Goal: Task Accomplishment & Management: Complete application form

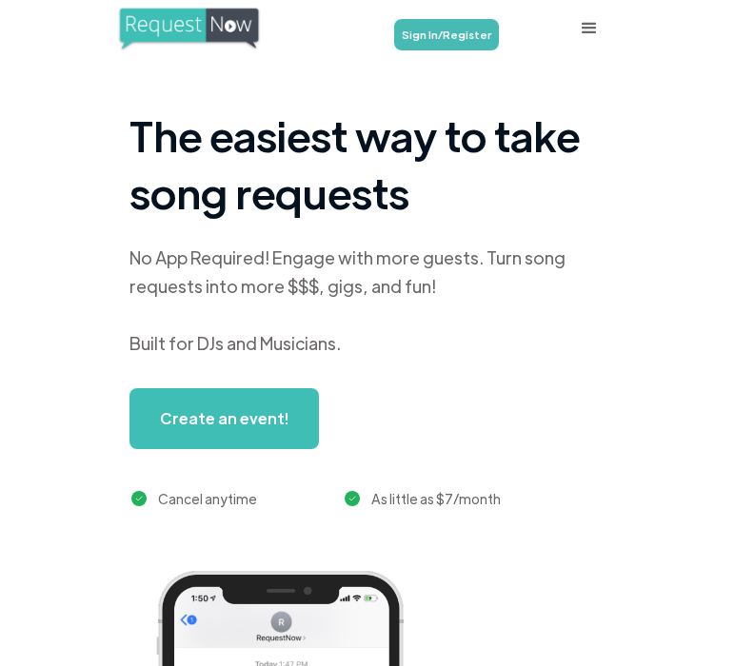
click at [462, 45] on link "Sign In/Register" at bounding box center [446, 34] width 105 height 31
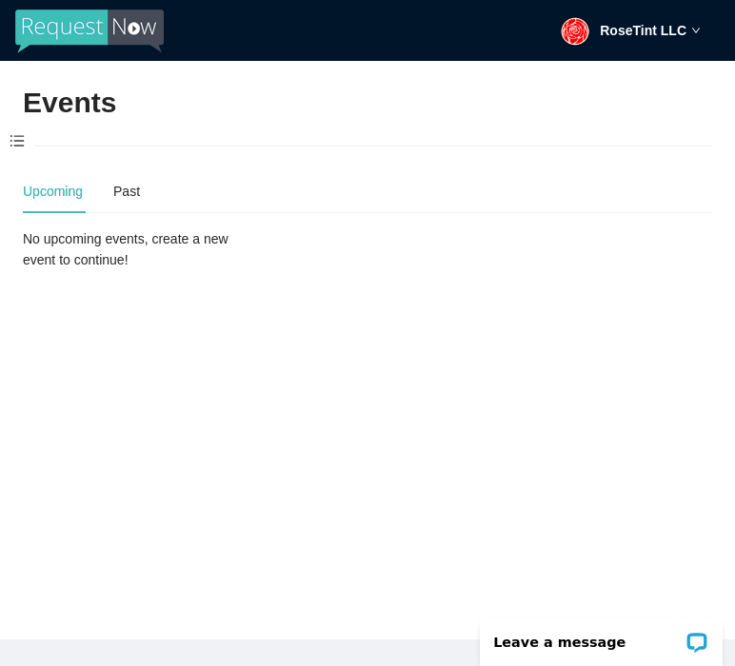
click at [13, 137] on span at bounding box center [17, 142] width 34 height 40
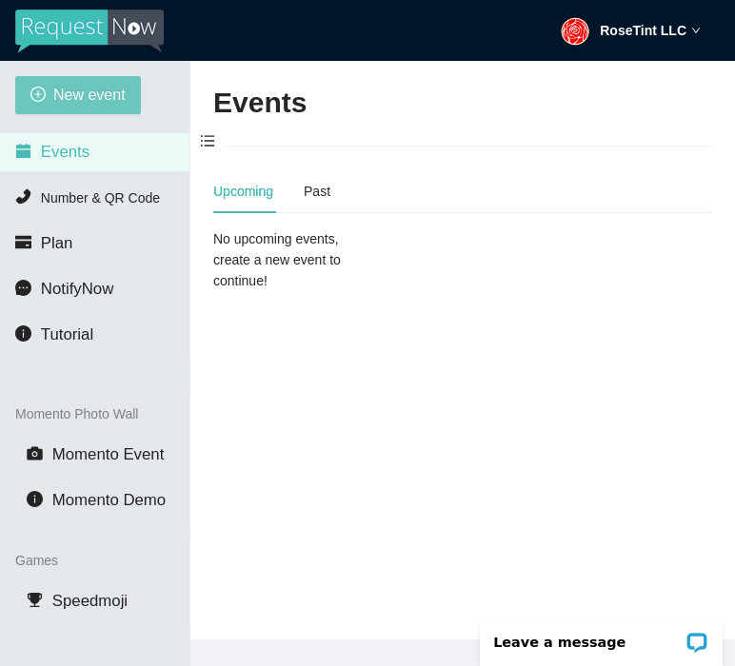
click at [83, 95] on span "New event" at bounding box center [89, 95] width 72 height 24
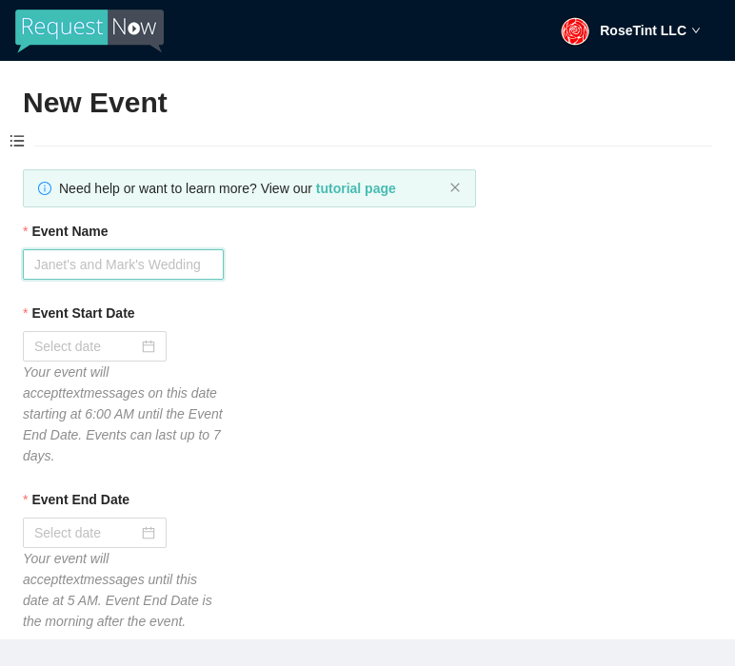
click at [184, 268] on input "Event Name" at bounding box center [123, 264] width 201 height 30
type input "SuperStar Karaoke"
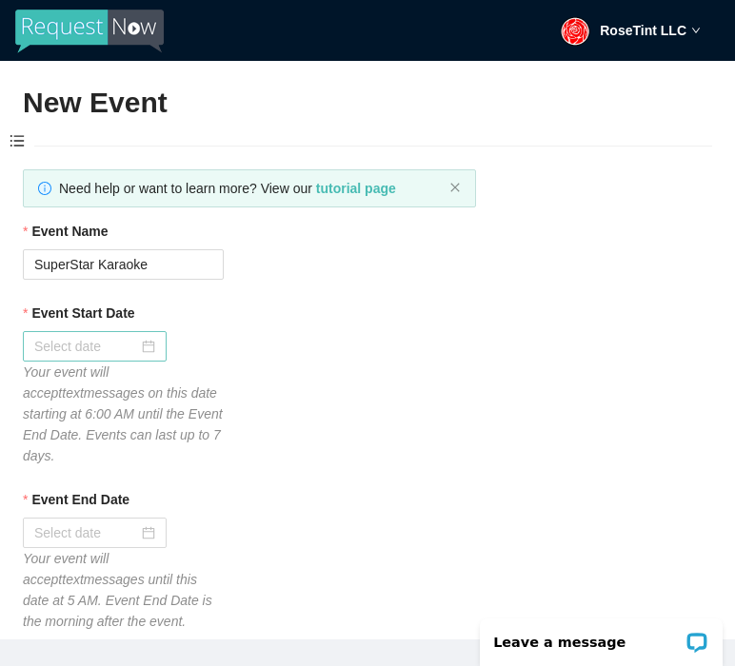
click at [100, 360] on div at bounding box center [95, 346] width 144 height 30
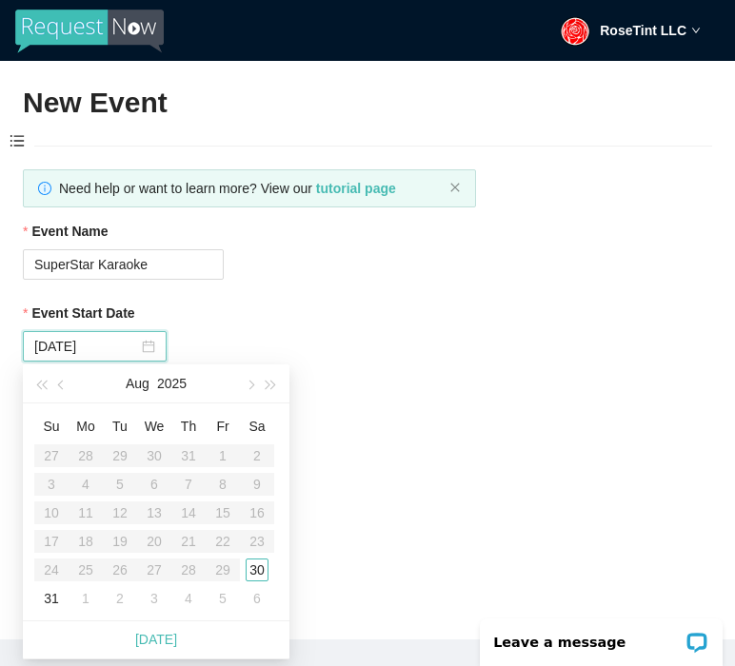
type input "09/06/2025"
type input "08/30/2025"
click at [257, 569] on div "30" at bounding box center [257, 570] width 23 height 23
type input "08/31/2025"
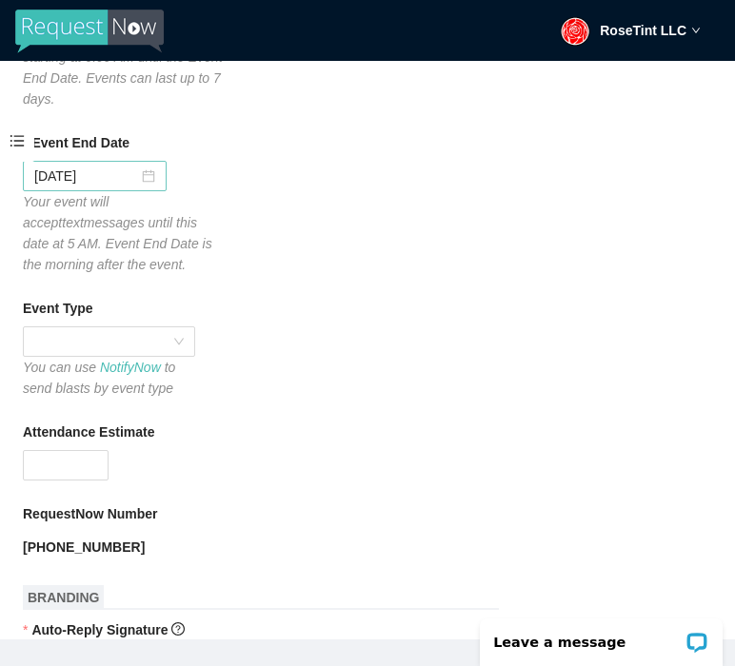
scroll to position [570, 0]
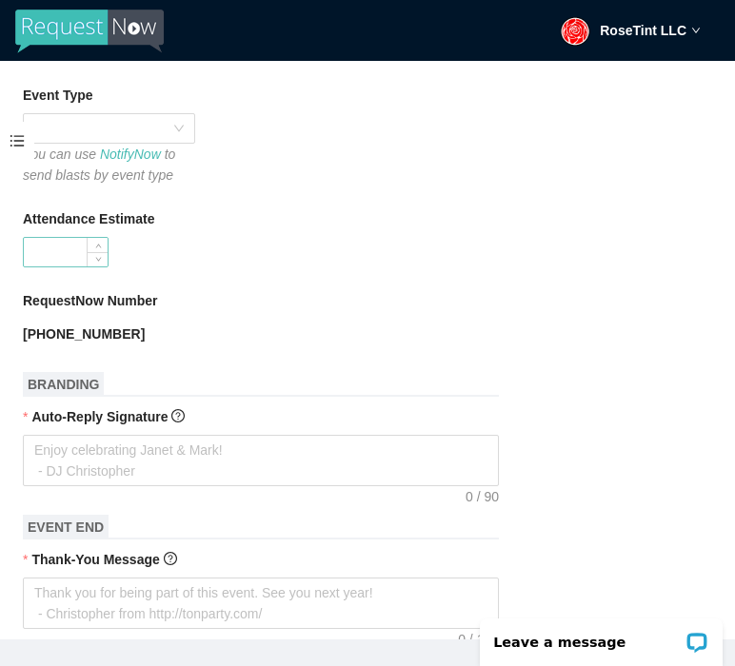
click at [65, 256] on input "Attendance Estimate" at bounding box center [66, 252] width 84 height 29
type input "100"
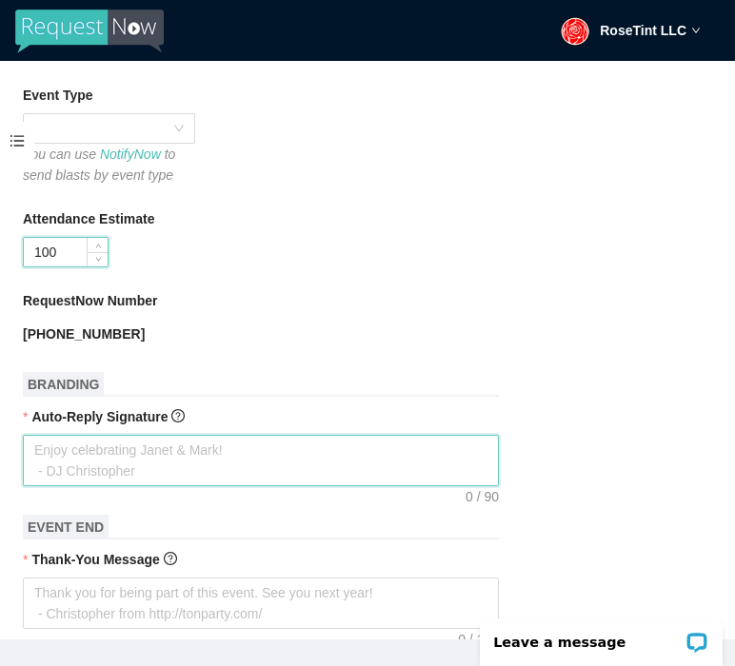
click at [85, 453] on textarea "Auto-Reply Signature" at bounding box center [261, 460] width 476 height 51
type textarea "G"
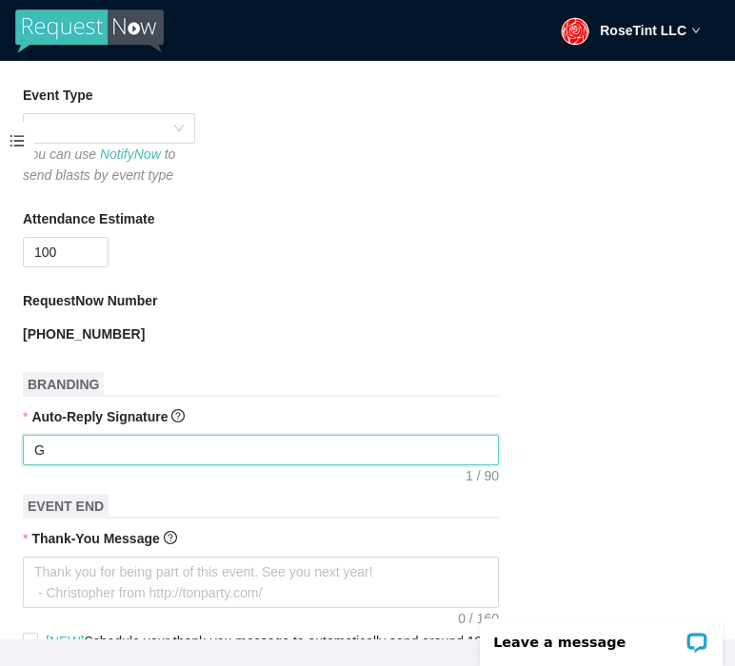
type textarea "Ge"
type textarea "Get"
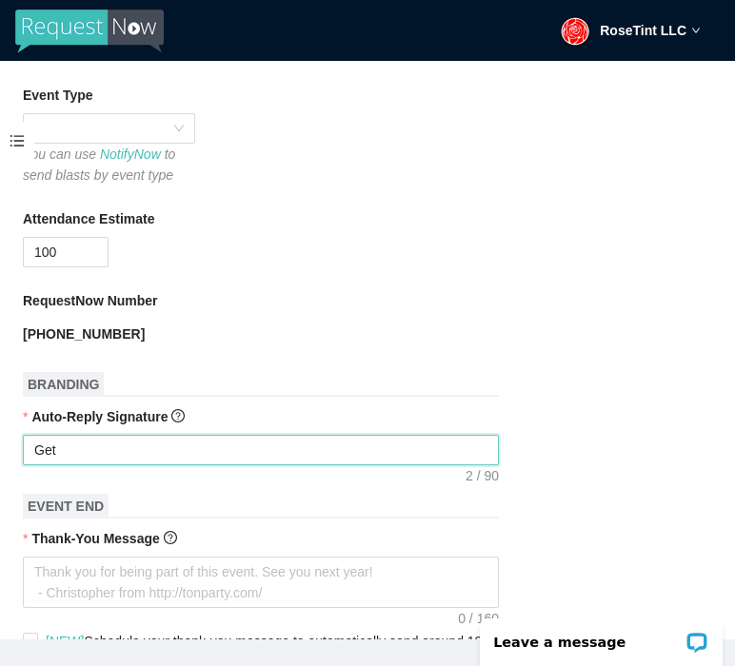
type textarea "Get"
type textarea "Get r"
type textarea "Get re"
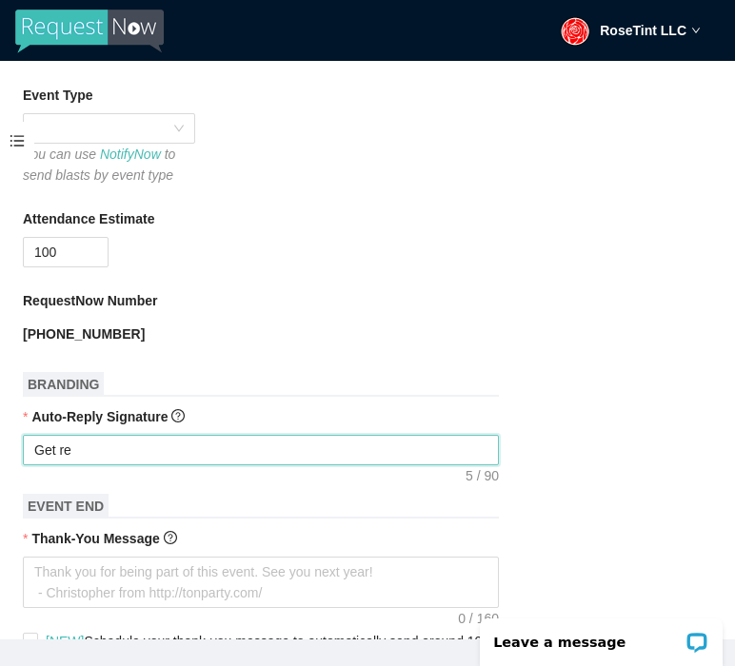
type textarea "Get rea"
type textarea "Get read"
type textarea "Get ready"
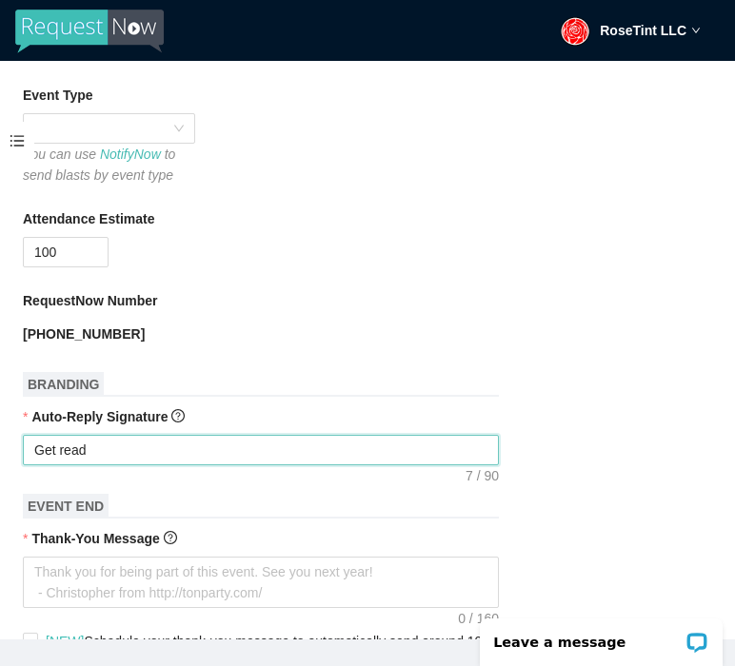
type textarea "Get ready"
type textarea "Get ready t"
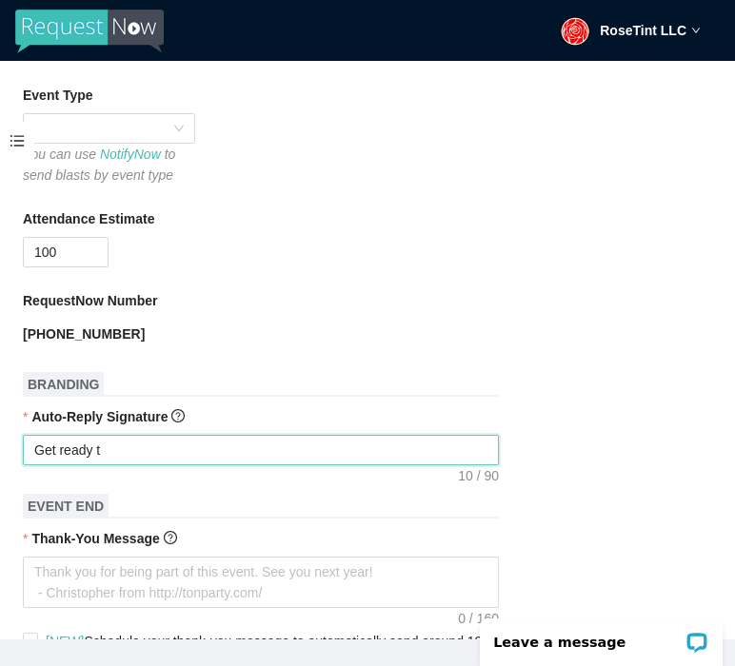
type textarea "Get ready to"
type textarea "Get ready to r"
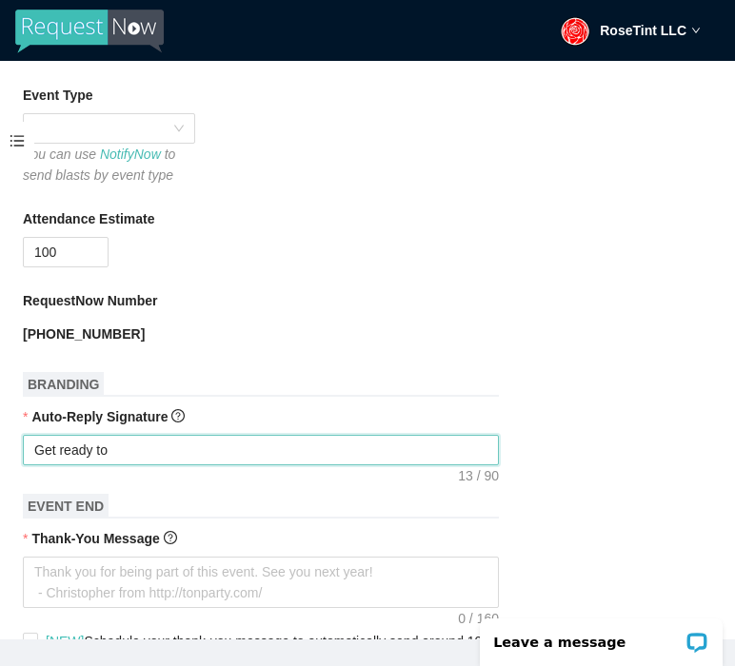
type textarea "Get ready to r"
type textarea "Get ready to ro"
type textarea "Get ready to roc"
type textarea "Get ready to rock"
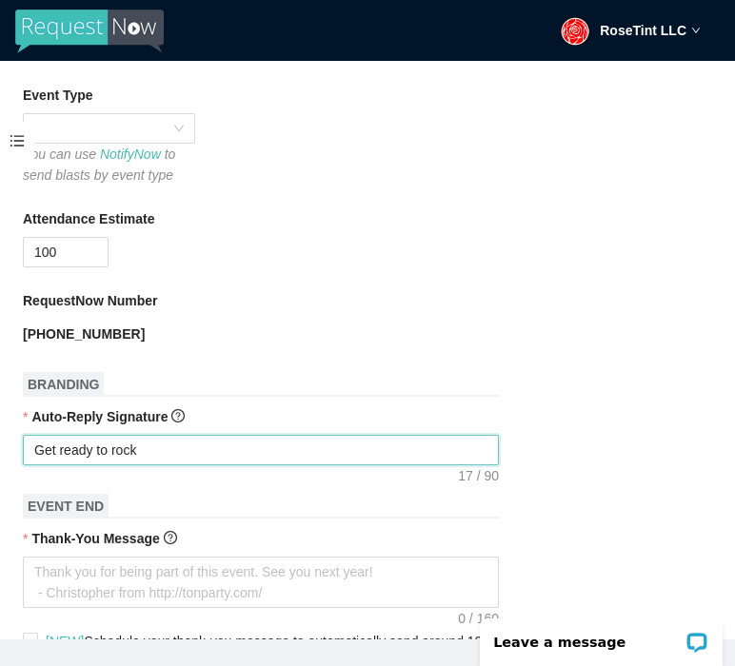
type textarea "Get ready to rock"
type textarea "Get ready to rock t"
type textarea "Get ready to rock th"
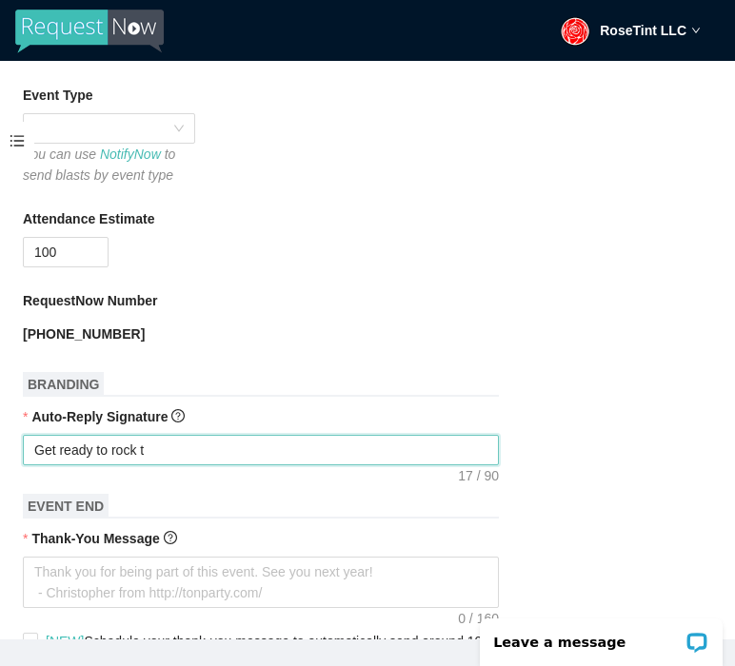
type textarea "Get ready to rock th"
type textarea "Get ready to rock the"
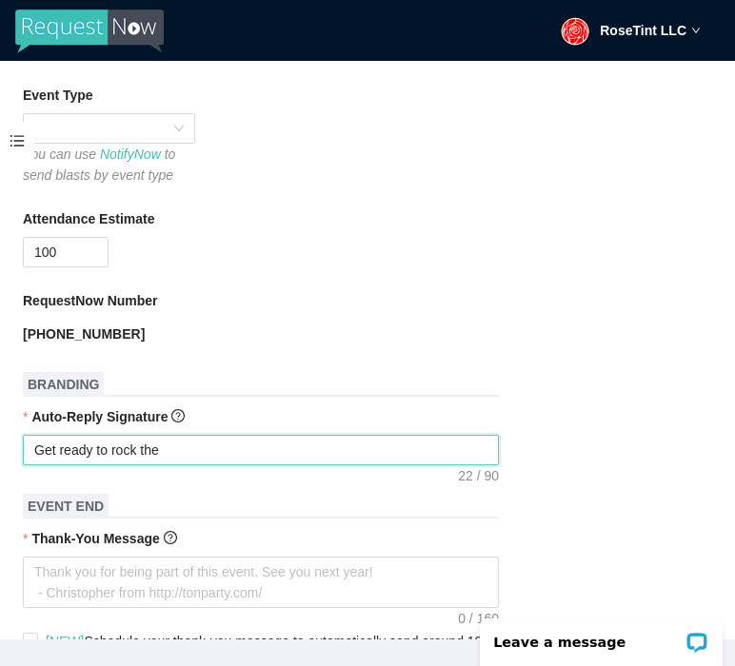
type textarea "Get ready to rock the S"
type textarea "Get ready to rock the"
type textarea "Get ready to rock the s"
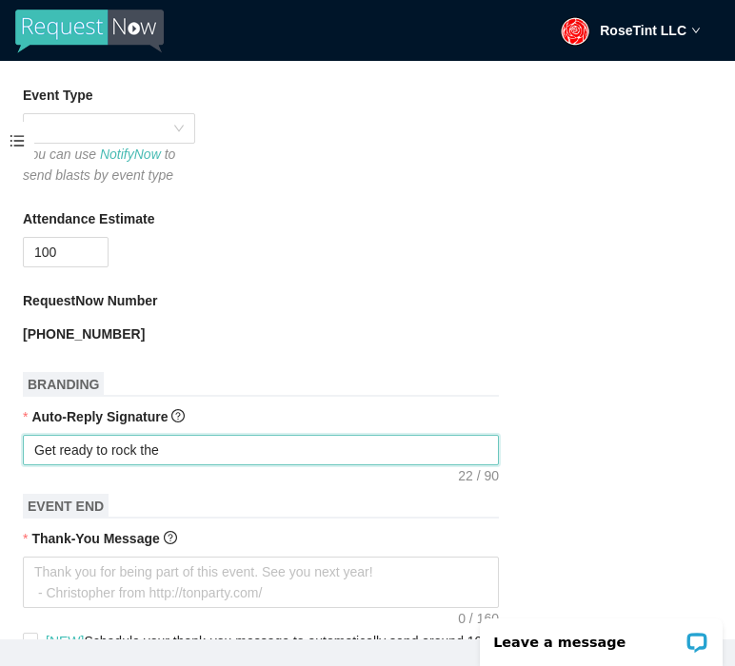
type textarea "Get ready to rock the s"
type textarea "Get ready to rock the st"
type textarea "Get ready to rock the sta"
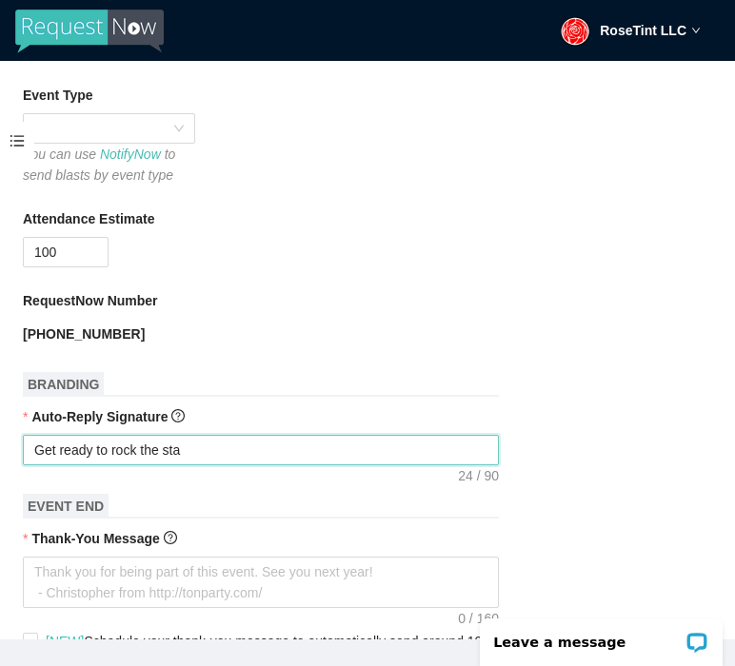
type textarea "Get ready to rock the stag"
type textarea "Get ready to rock the stage"
type textarea "Get ready to rock the stage!"
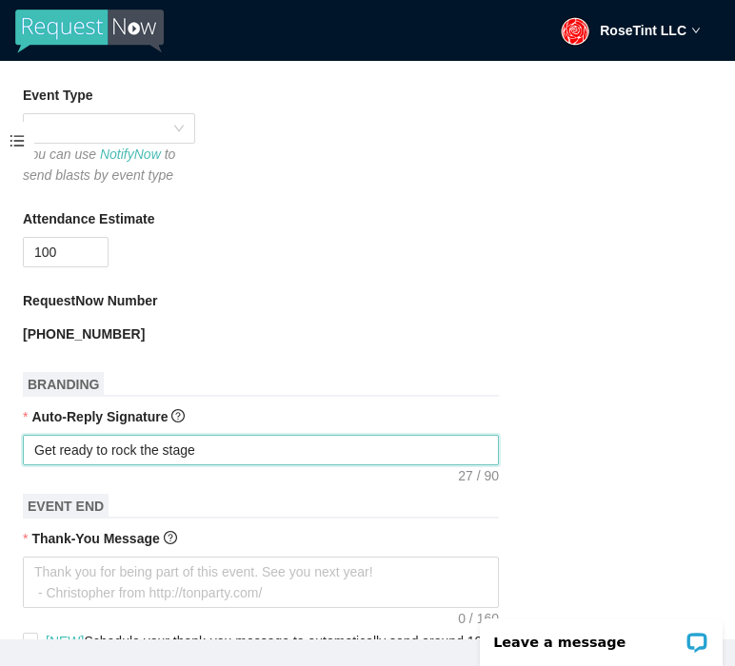
type textarea "Get ready to rock the stage!"
type textarea "Get ready to rock the stage!!"
type textarea "Get ready to rock the stage!!!"
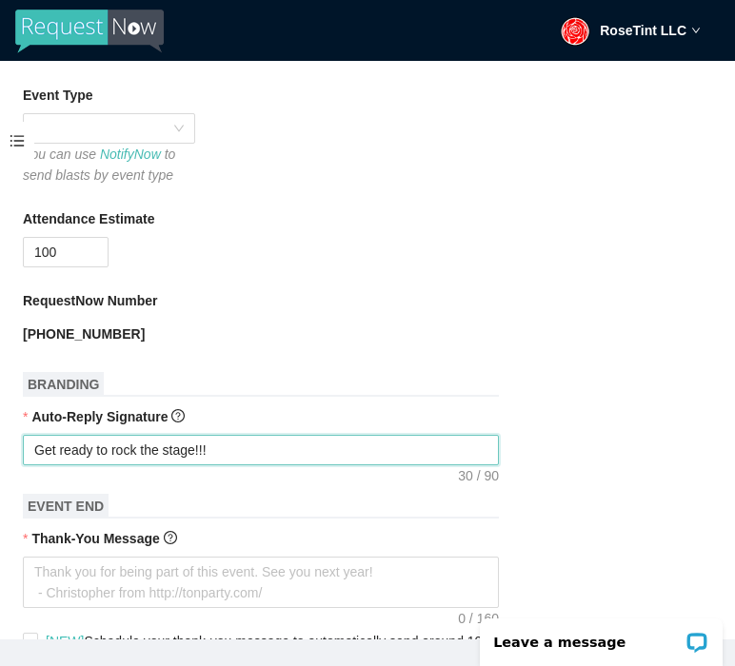
type textarea "Get ready to rock the stage!!!"
type textarea "Get ready to rock the stage!!! R"
type textarea "Get ready to rock the stage!!! Re"
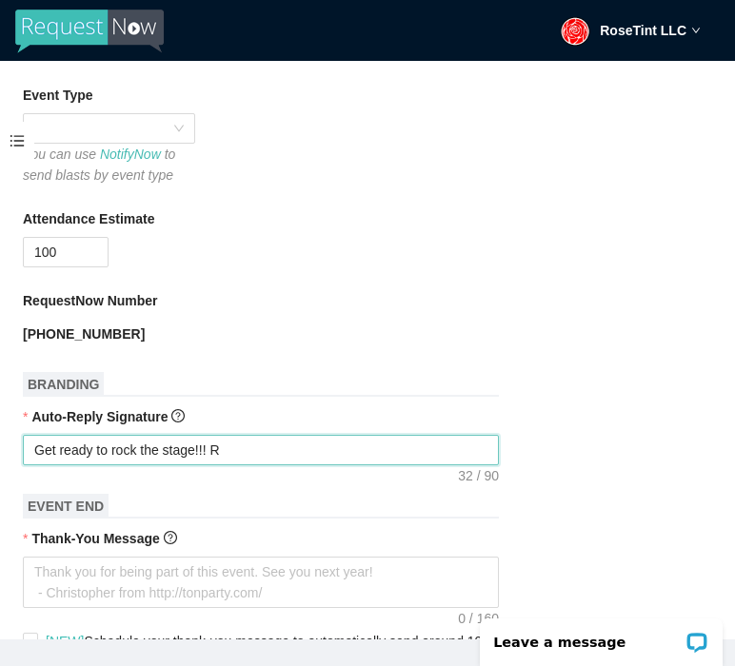
type textarea "Get ready to rock the stage!!! Re"
type textarea "Get ready to rock the stage!!! Rem"
type textarea "Get ready to rock the stage!!! Reme"
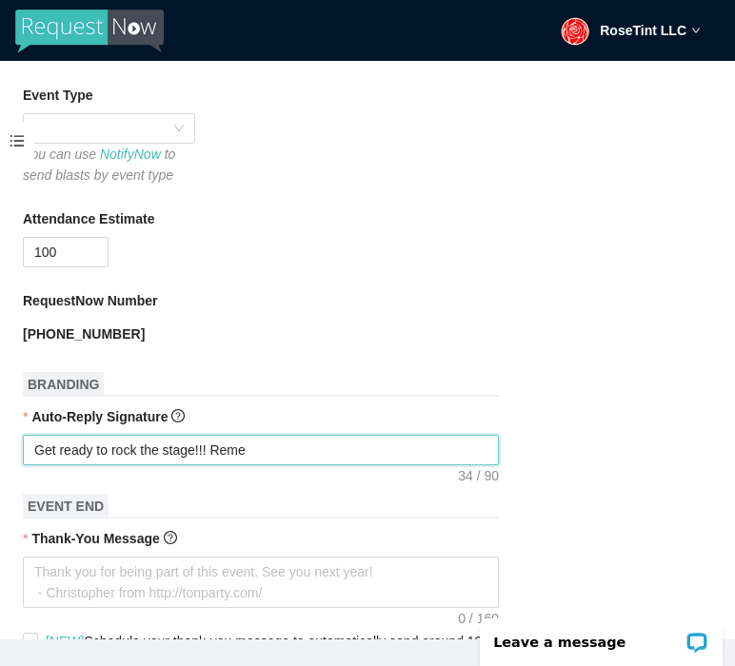
type textarea "Get ready to rock the stage!!! Remem"
type textarea "Get ready to rock the stage!!! Rememb"
type textarea "Get ready to rock the stage!!! Remembe"
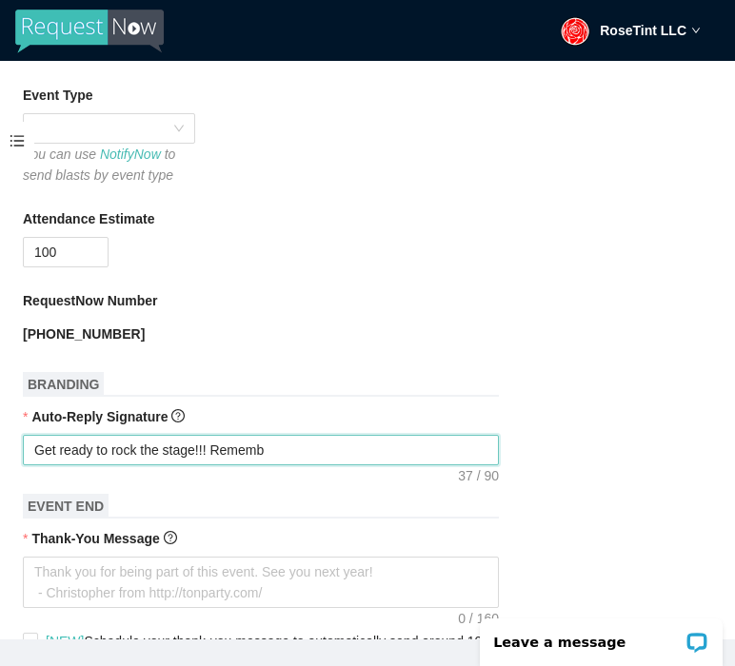
type textarea "Get ready to rock the stage!!! Remembe"
type textarea "Get ready to rock the stage!!! Remember"
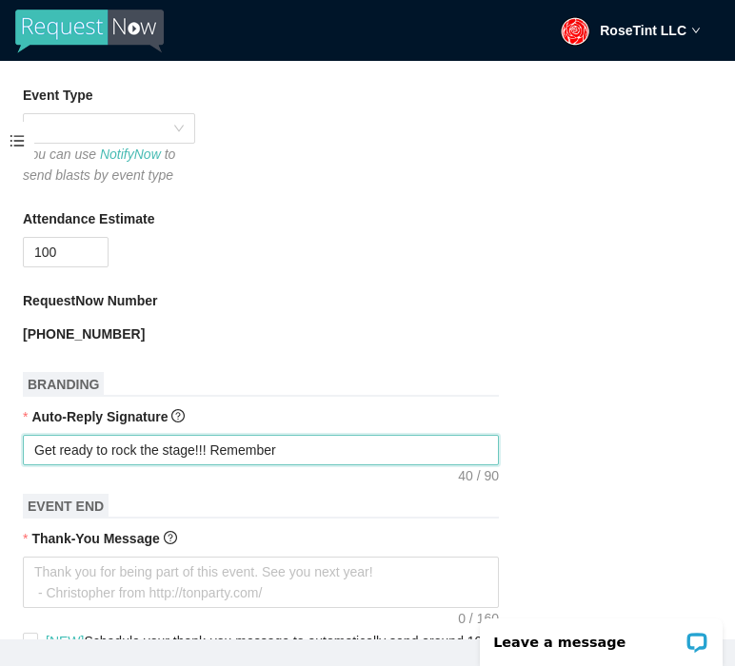
type textarea "Get ready to rock the stage!!! Remember t"
type textarea "Get ready to rock the stage!!! Remember to"
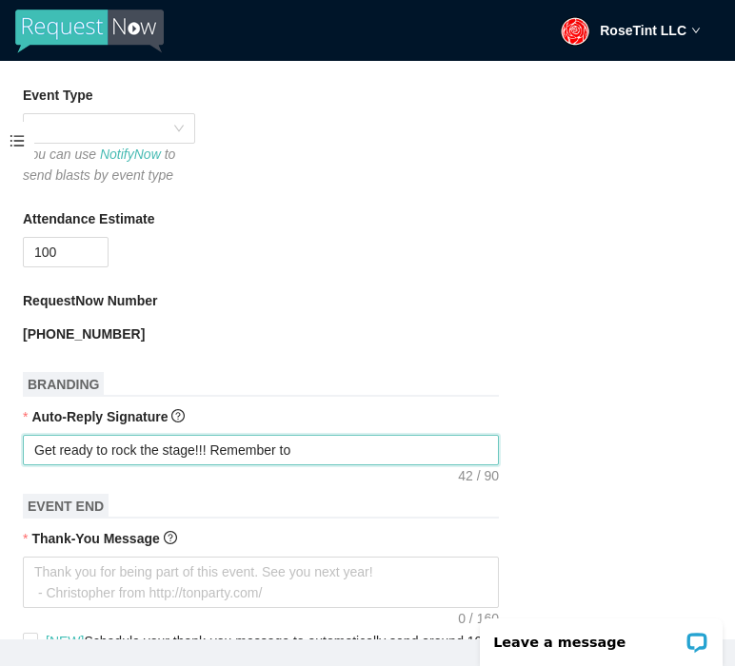
type textarea "Get ready to rock the stage!!! Remember to"
type textarea "Get ready to rock the stage!!! Remember to f"
type textarea "Get ready to rock the stage!!! Remember to fi"
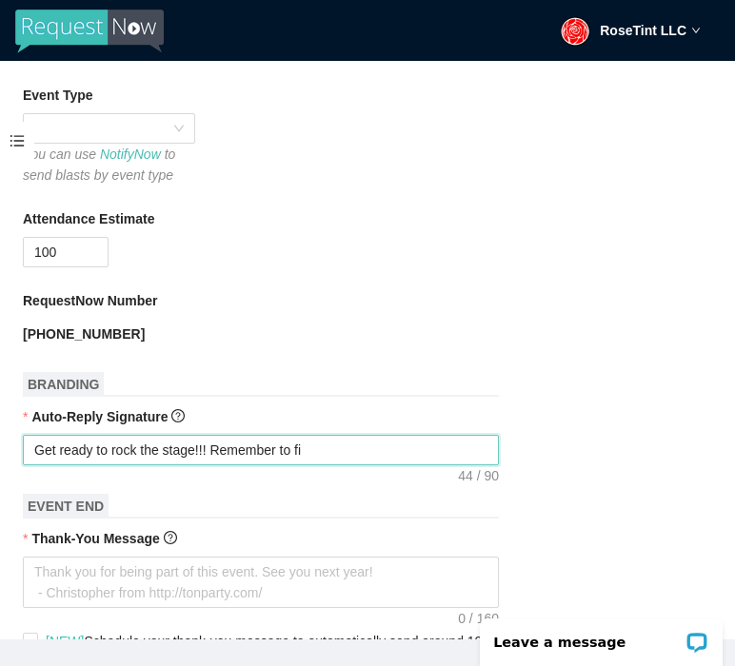
type textarea "Get ready to rock the stage!!! Remember to fil"
type textarea "Get ready to rock the stage!!! Remember to fill"
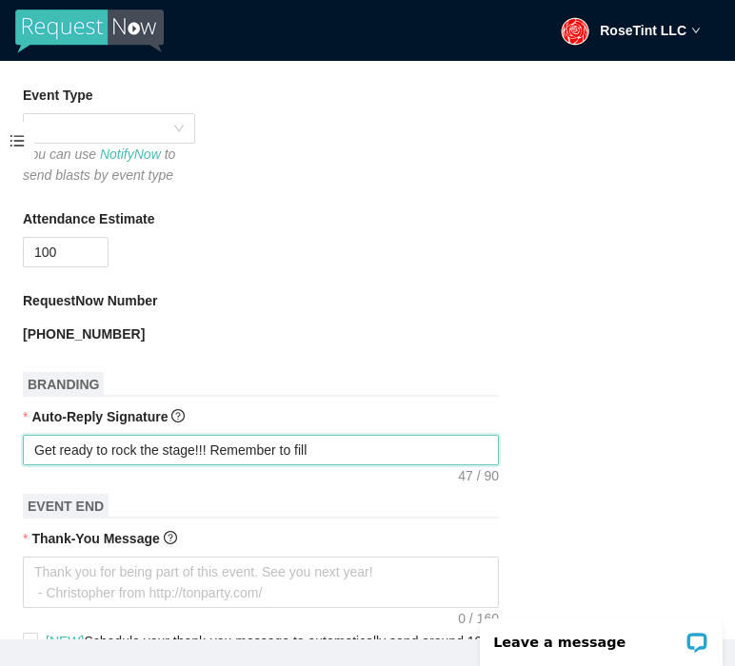
type textarea "Get ready to rock the stage!!! Remember to fill"
type textarea "Get ready to rock the stage!!! Remember to fill o"
type textarea "Get ready to rock the stage!!! Remember to fill ou"
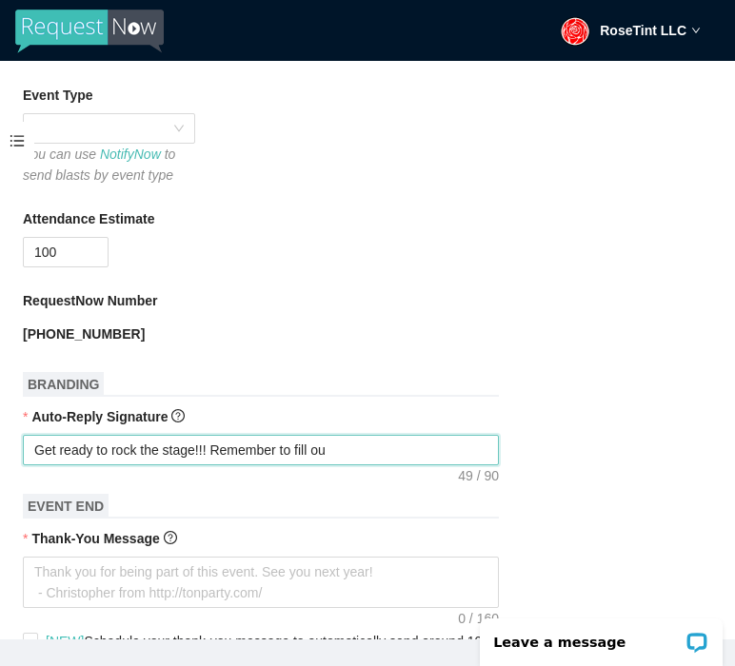
type textarea "Get ready to rock the stage!!! Remember to fill out"
type textarea "Get ready to rock the stage!!! Remember to fill out y"
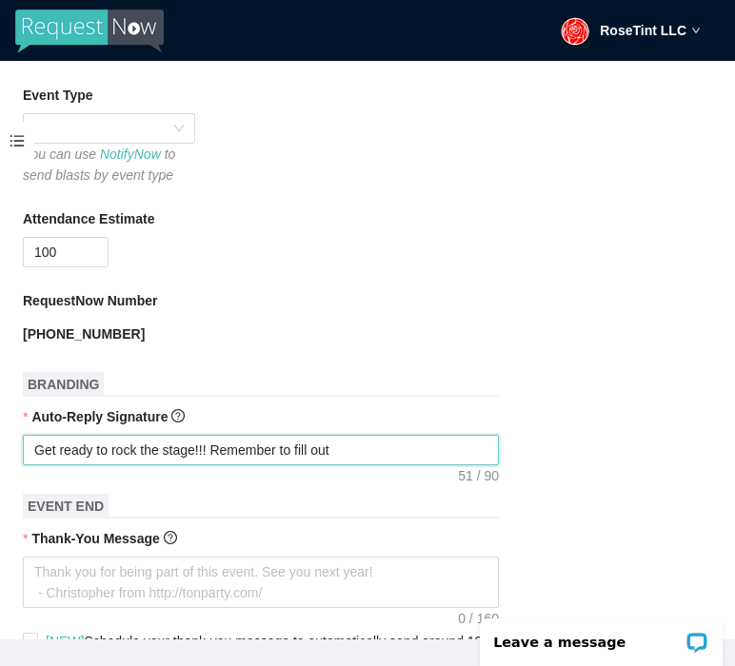
type textarea "Get ready to rock the stage!!! Remember to fill out y"
type textarea "Get ready to rock the stage!!! Remember to fill out yo"
type textarea "Get ready to rock the stage!!! Remember to fill out you"
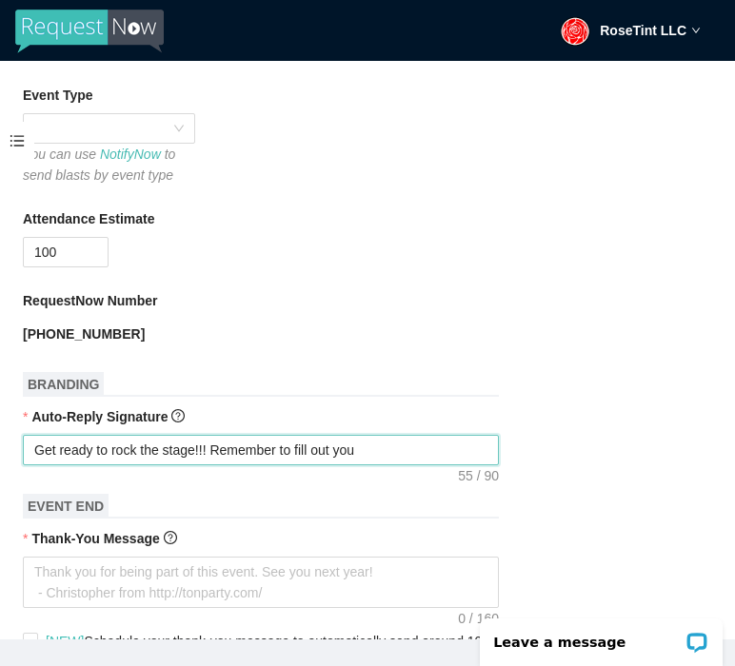
type textarea "Get ready to rock the stage!!! Remember to fill out your"
type textarea "Get ready to rock the stage!!! Remember to fill out your n"
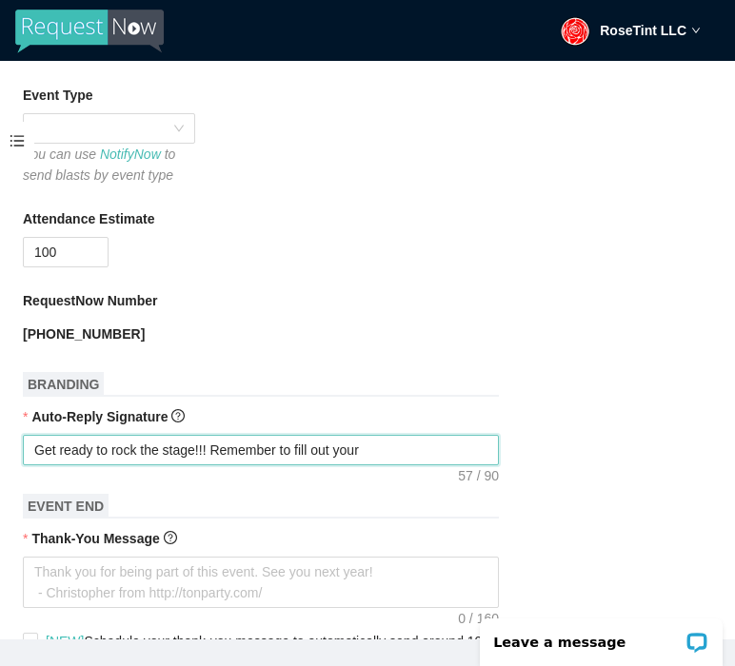
type textarea "Get ready to rock the stage!!! Remember to fill out your n"
type textarea "Get ready to rock the stage!!! Remember to fill out your ni"
type textarea "Get ready to rock the stage!!! Remember to fill out your nic"
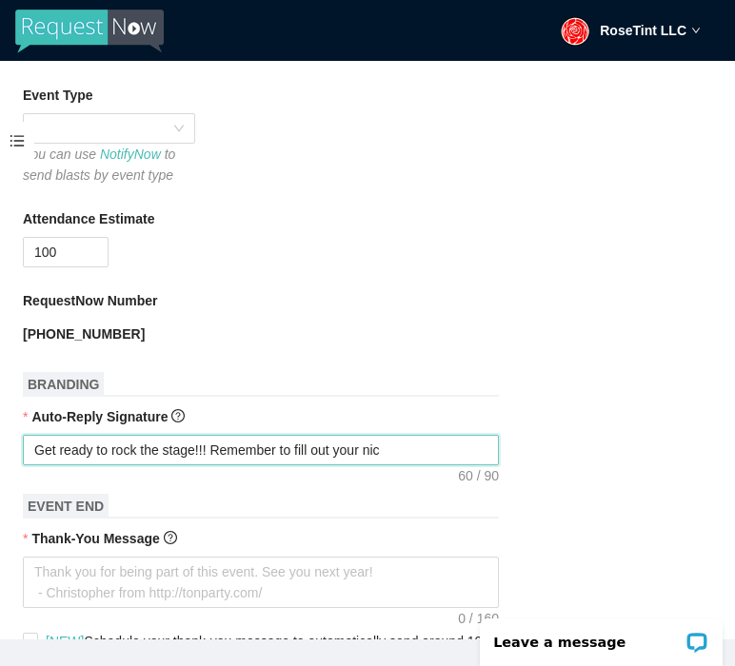
type textarea "Get ready to rock the stage!!! Remember to fill out your nick"
type textarea "Get ready to rock the stage!!! Remember to fill out your nickn"
type textarea "Get ready to rock the stage!!! Remember to fill out your nickna"
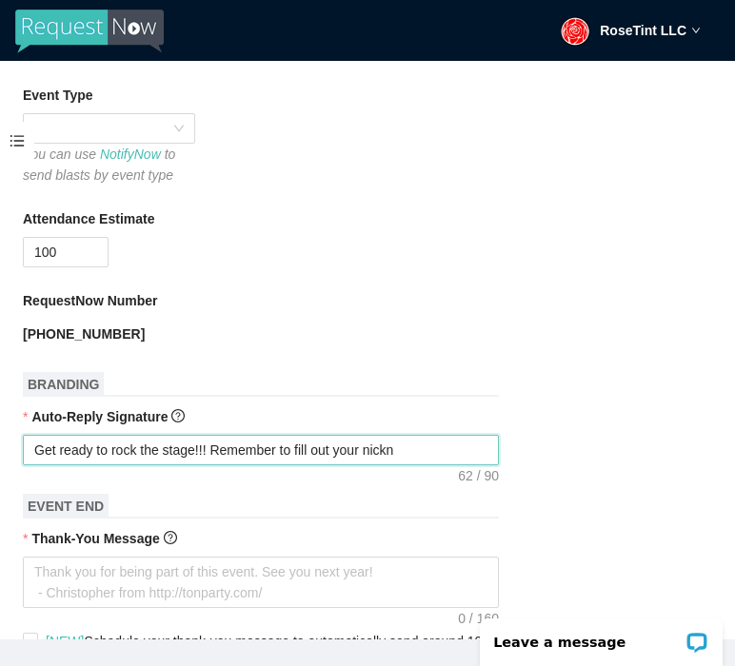
type textarea "Get ready to rock the stage!!! Remember to fill out your nickna"
type textarea "Get ready to rock the stage!!! Remember to fill out your nicknam"
type textarea "Get ready to rock the stage!!! Remember to fill out your nickname"
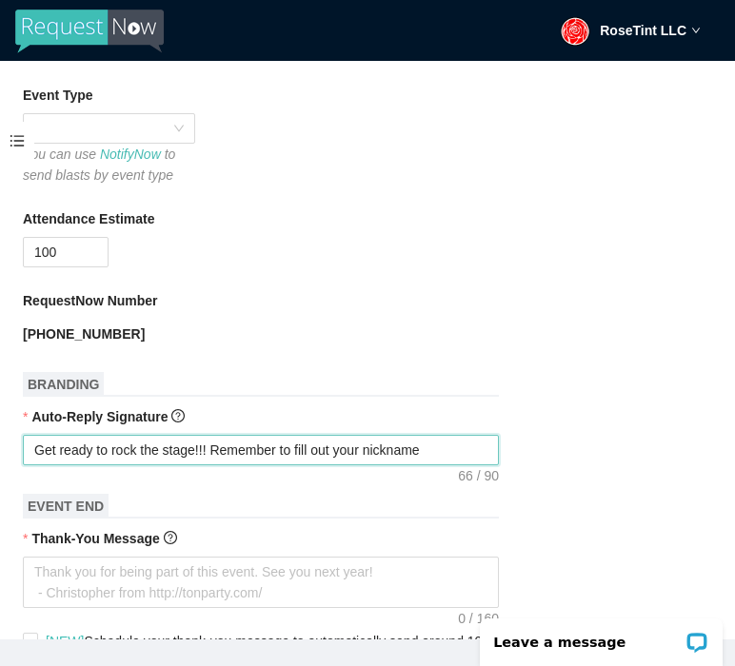
type textarea "Get ready to rock the stage!!! Remember to fill out your nickname i"
type textarea "Get ready to rock the stage!!! Remember to fill out your nickname"
type textarea "Get ready to rock the stage!!! Remember to fill out your nickname l"
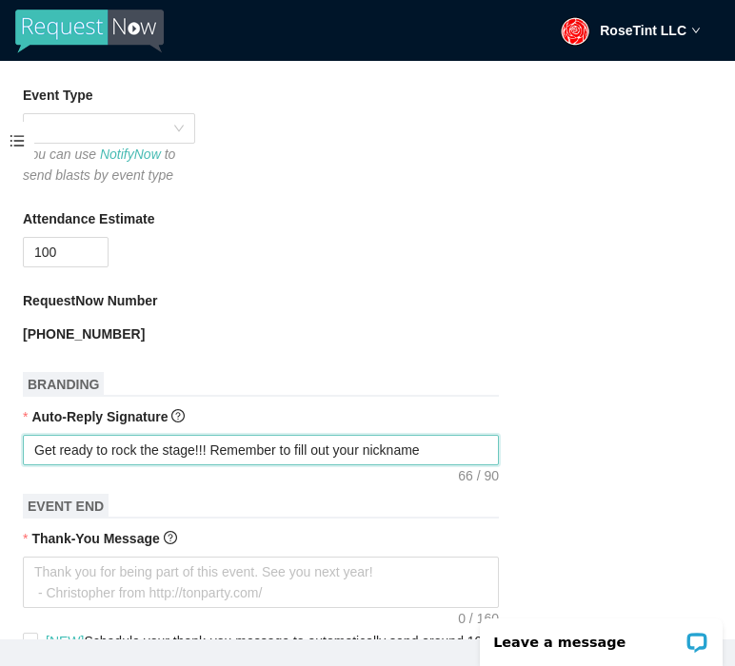
type textarea "Get ready to rock the stage!!! Remember to fill out your nickname l"
type textarea "Get ready to rock the stage!!! Remember to fill out your nickname li"
type textarea "Get ready to rock the stage!!! Remember to fill out your nickname lin"
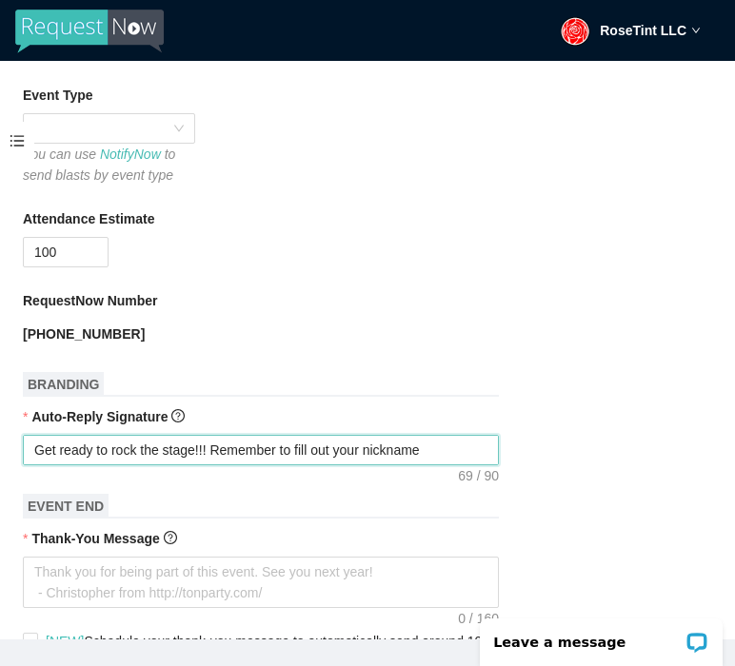
type textarea "Get ready to rock the stage!!! Remember to fill out your nickname link"
type textarea "Get ready to rock the stage!!! Remember to fill out your nickname link!"
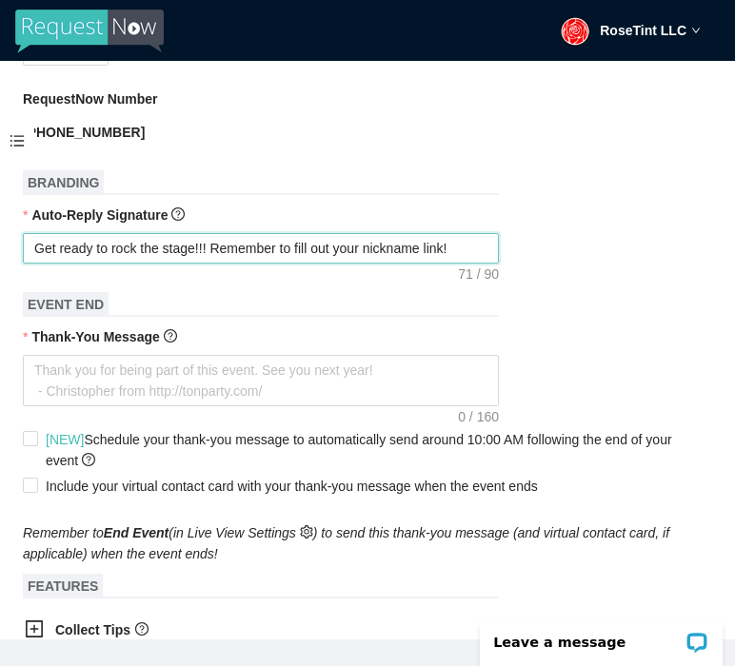
scroll to position [781, 0]
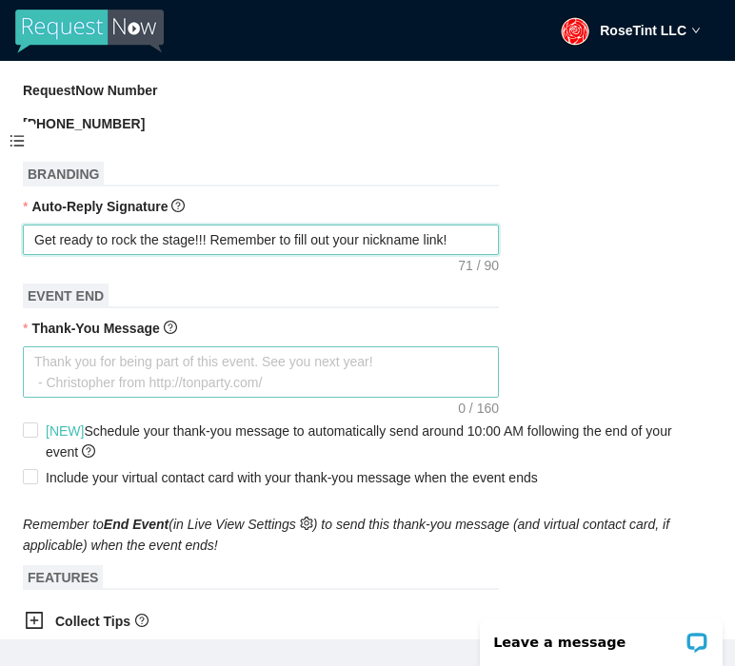
type textarea "Get ready to rock the stage!!! Remember to fill out your nickname link!"
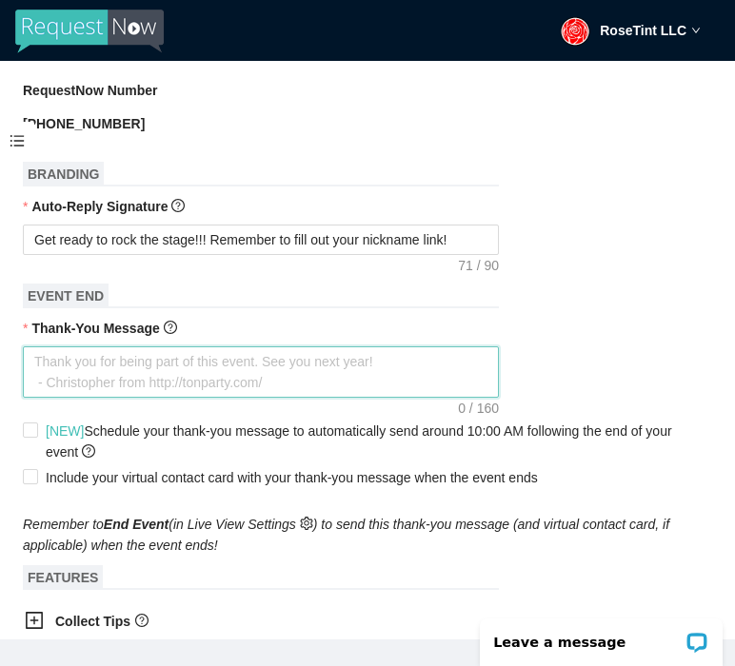
click at [166, 380] on textarea "Thank-You Message" at bounding box center [261, 372] width 476 height 51
type textarea "T"
type textarea "Th"
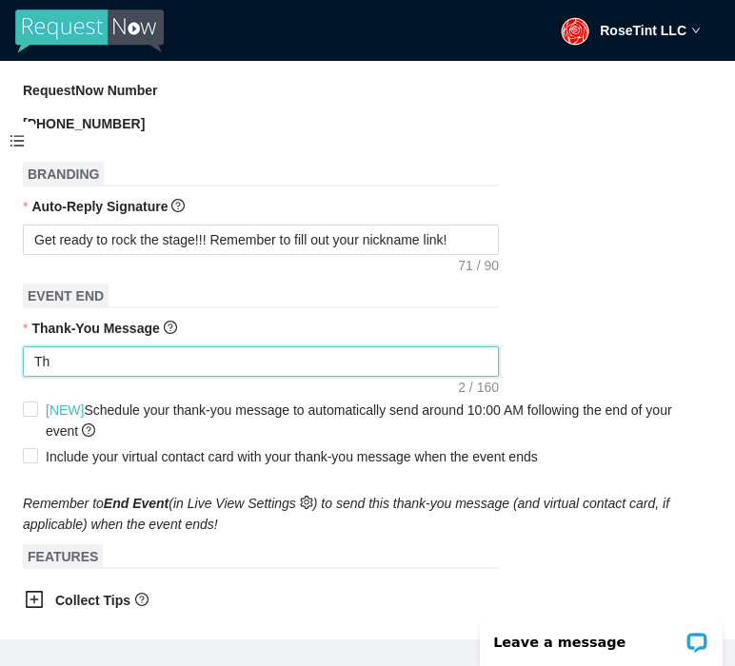
type textarea "Tha"
type textarea "Than"
type textarea "Thank"
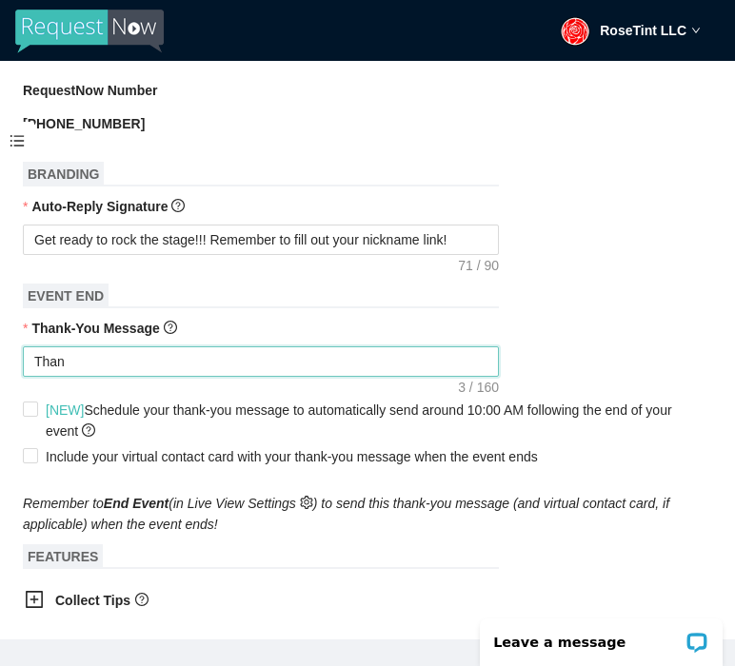
type textarea "Thank"
type textarea "Thanks"
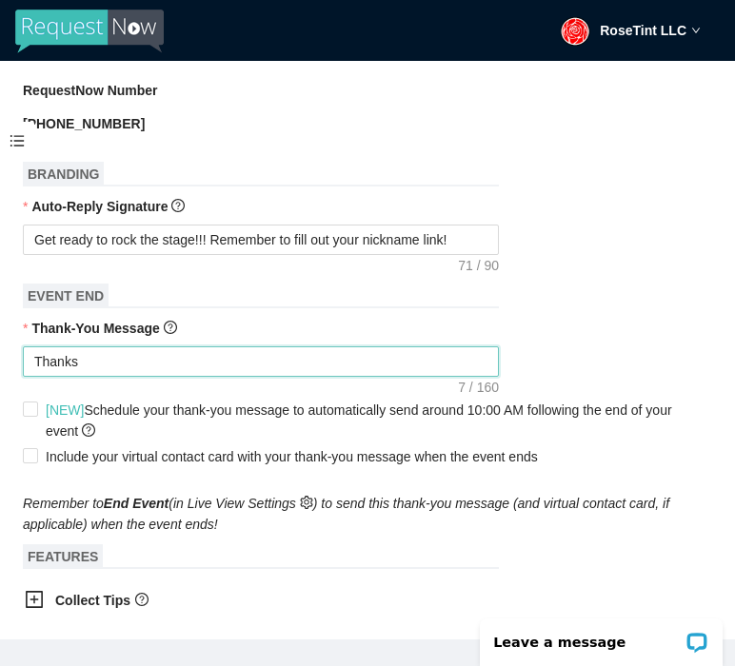
type textarea "Thanks f"
type textarea "Thanks fo"
type textarea "Thanks for"
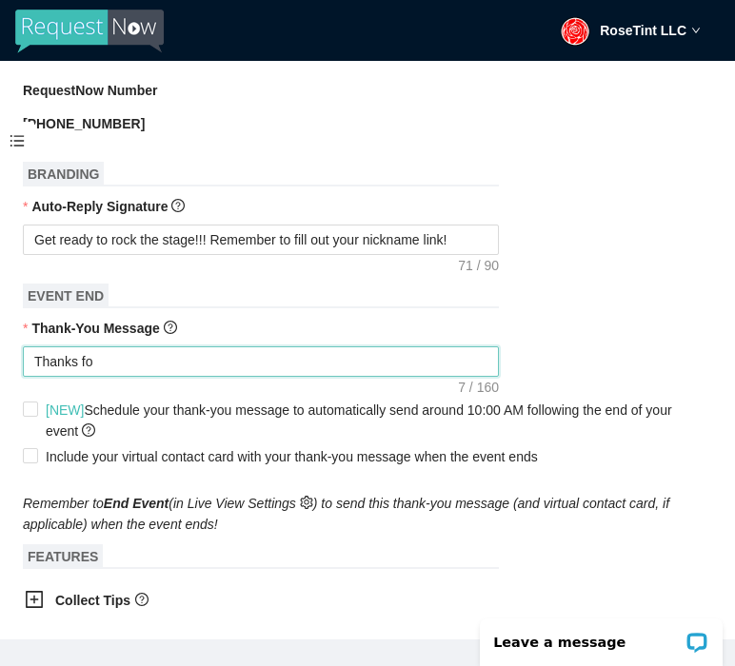
type textarea "Thanks for"
type textarea "Thanks for r"
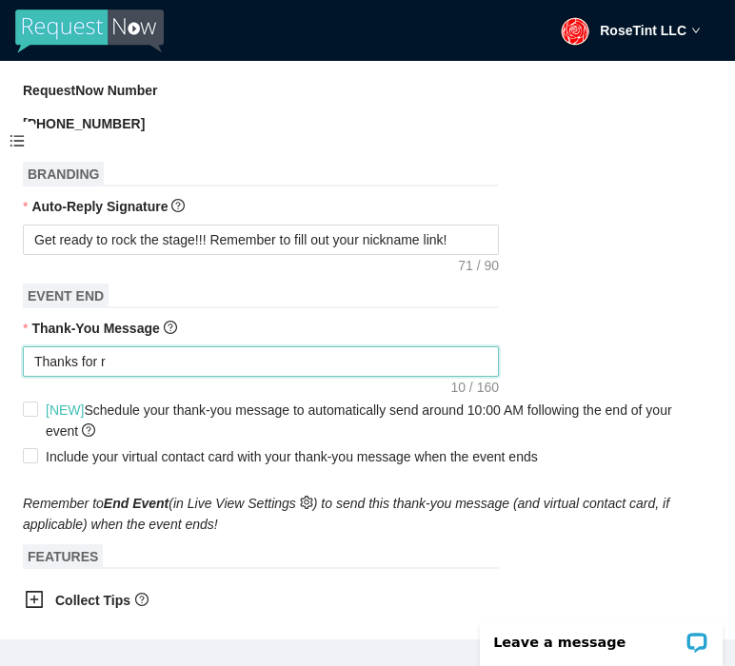
type textarea "Thanks for ro"
type textarea "Thanks for roc"
type textarea "Thanks for rock"
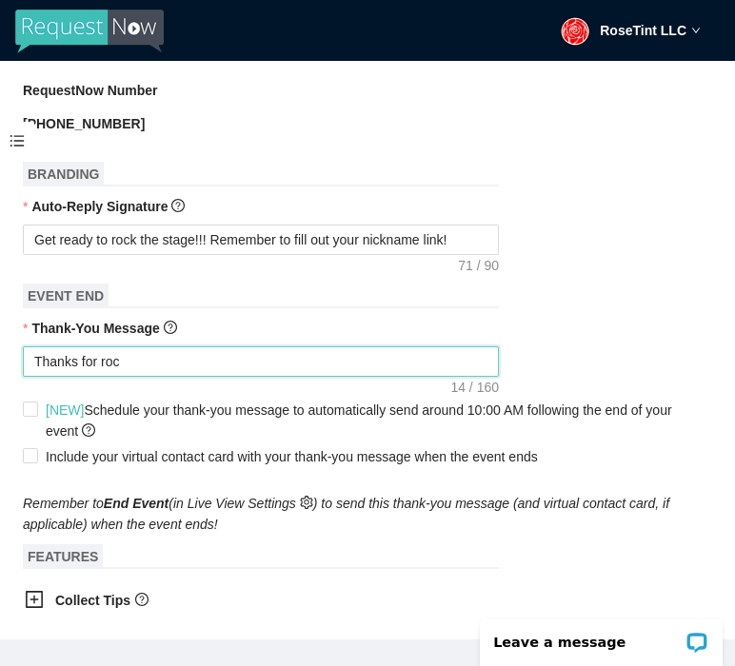
type textarea "Thanks for rock"
type textarea "Thanks for rocki"
type textarea "Thanks for rockin"
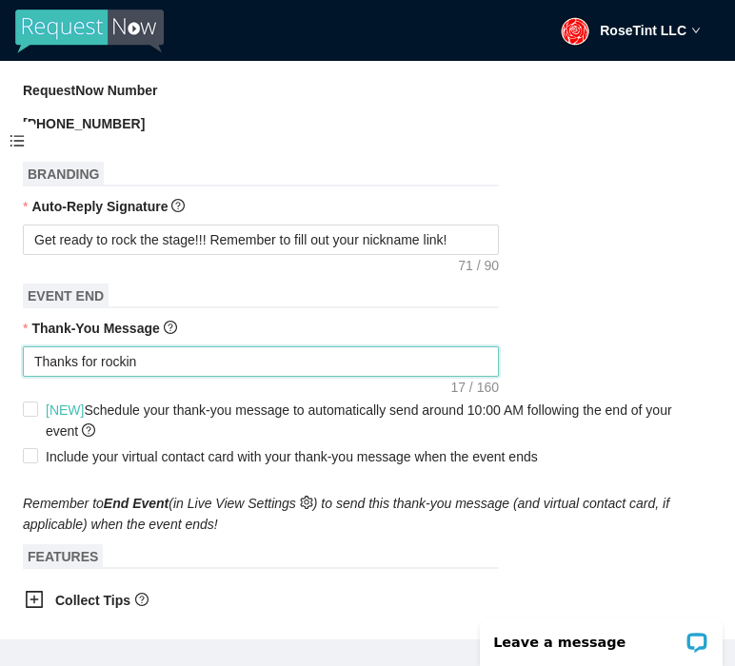
type textarea "Thanks for rocking"
type textarea "Thanks for rocking o"
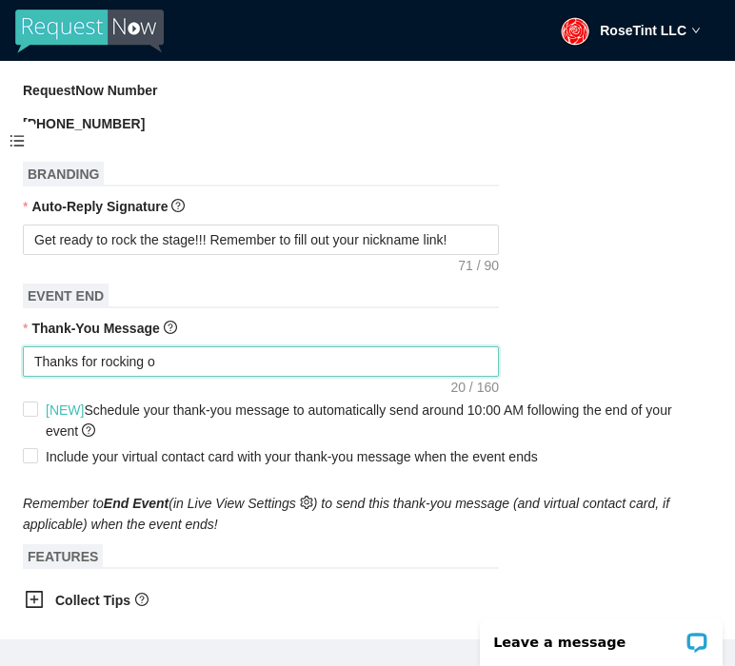
type textarea "Thanks for rocking ou"
type textarea "Thanks for rocking out"
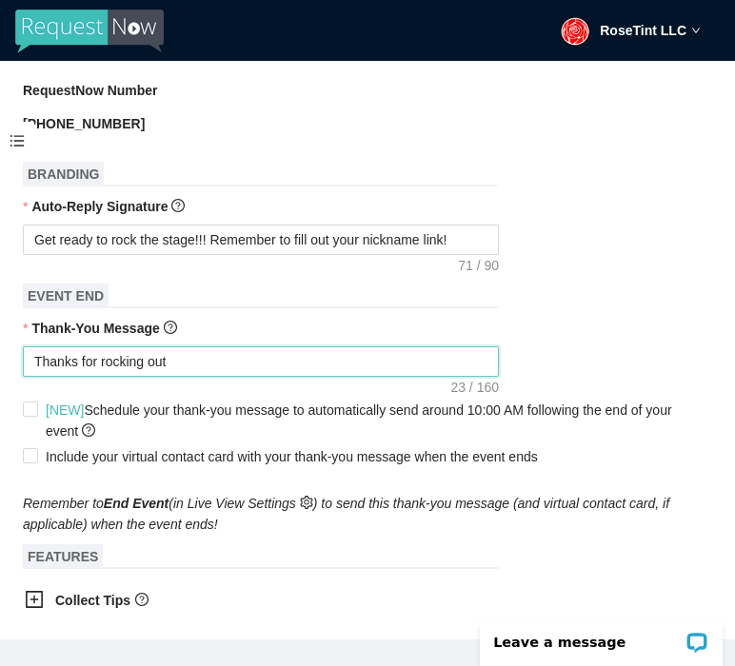
type textarea "Thanks for rocking out w"
type textarea "Thanks for rocking out wi"
type textarea "Thanks for rocking out wit"
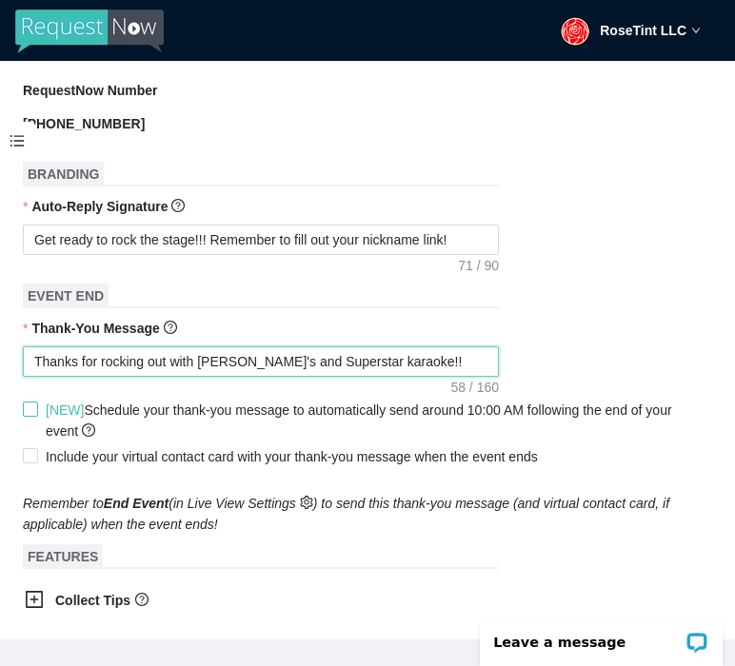
scroll to position [782, 0]
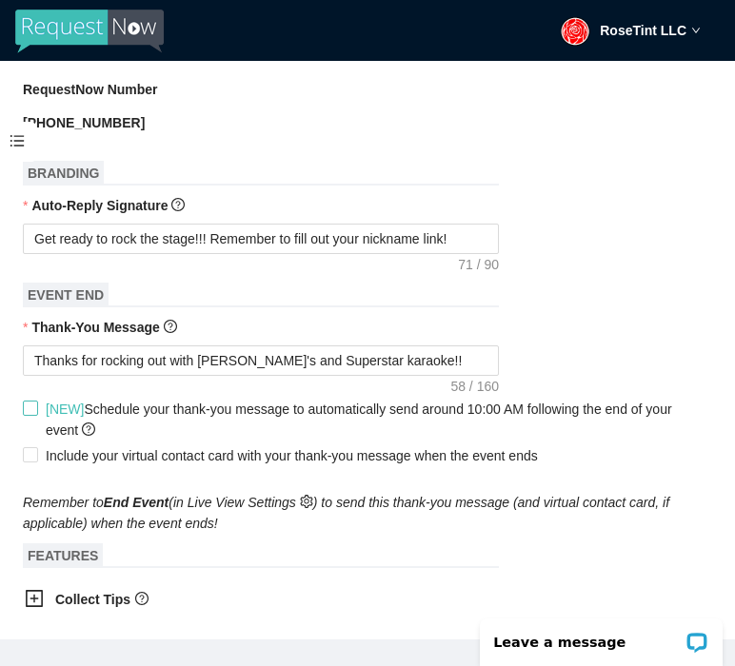
click at [35, 416] on span at bounding box center [30, 408] width 15 height 15
click at [36, 453] on span at bounding box center [30, 454] width 15 height 15
click at [36, 453] on input "Include your virtual contact card with your thank-you message when the event en…" at bounding box center [29, 453] width 13 height 13
click at [39, 413] on span "[NEW] Schedule your thank-you message to automatically send around 10:00 AM fol…" at bounding box center [375, 420] width 674 height 42
click at [36, 413] on input "[NEW] Schedule your thank-you message to automatically send around 10:00 AM fol…" at bounding box center [29, 407] width 13 height 13
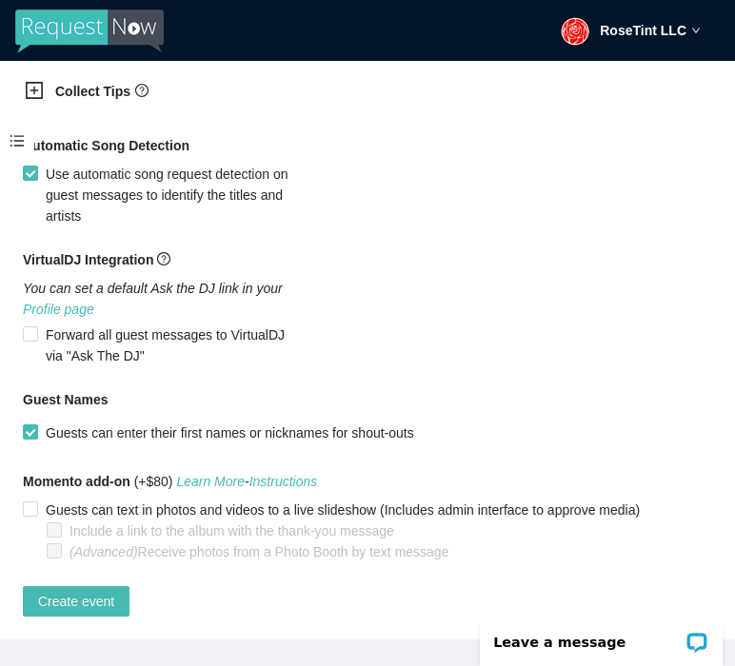
scroll to position [61, 0]
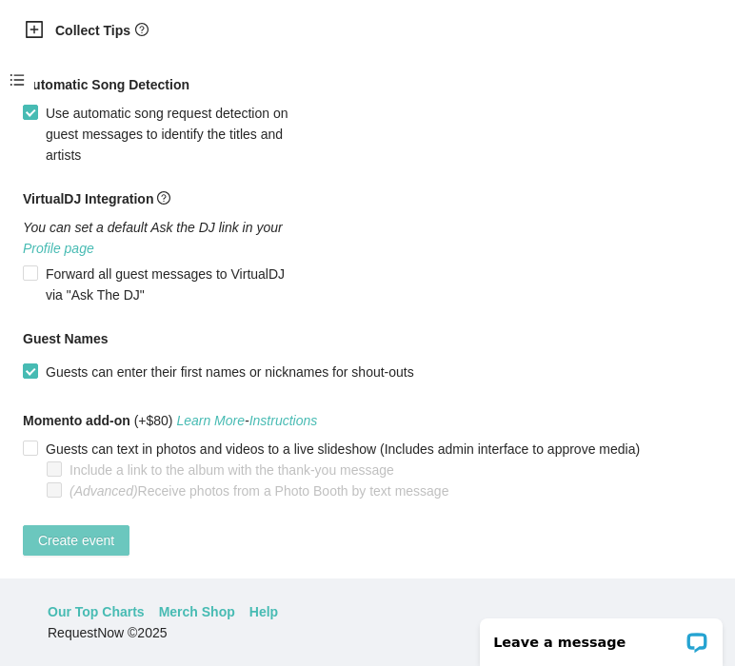
click at [91, 533] on span "Create event" at bounding box center [76, 540] width 76 height 21
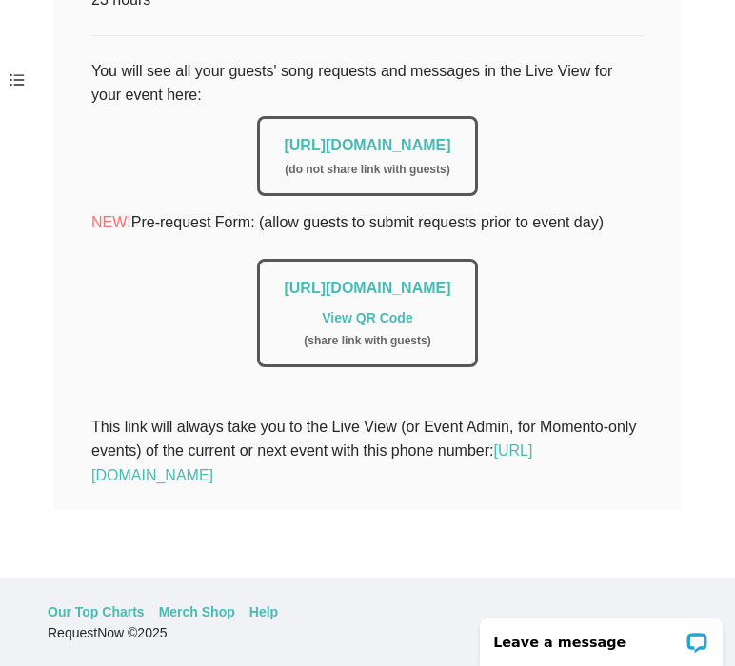
scroll to position [0, 0]
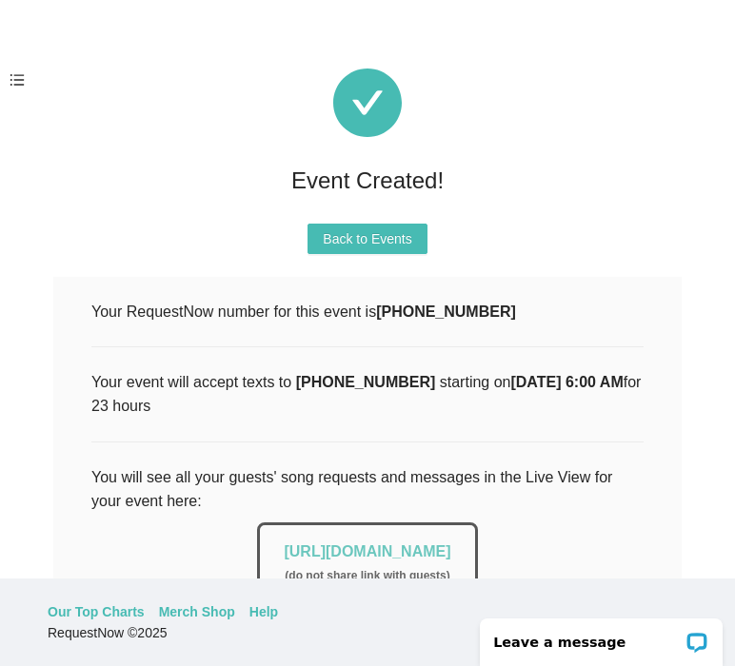
click at [334, 544] on link "https://app.requestnow.io/live/epjgmke" at bounding box center [367, 552] width 167 height 16
